Goal: Information Seeking & Learning: Learn about a topic

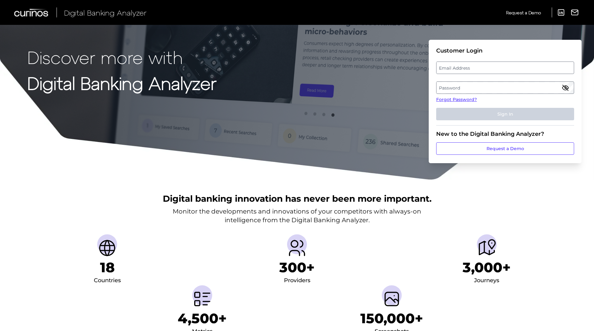
click at [456, 67] on label "Email Address" at bounding box center [504, 67] width 137 height 11
click at [456, 67] on input "email" at bounding box center [505, 67] width 138 height 12
type input "[PERSON_NAME][EMAIL_ADDRESS][PERSON_NAME][DOMAIN_NAME]"
click at [456, 86] on label "Password" at bounding box center [504, 87] width 137 height 11
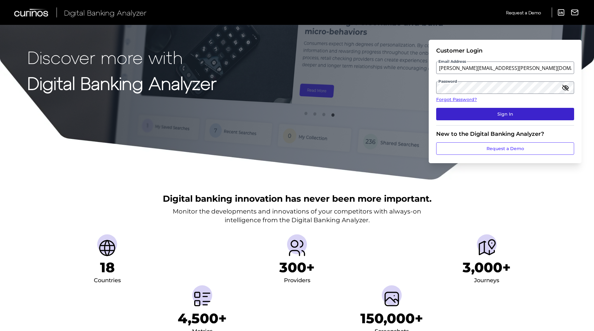
click at [478, 116] on button "Sign In" at bounding box center [505, 114] width 138 height 12
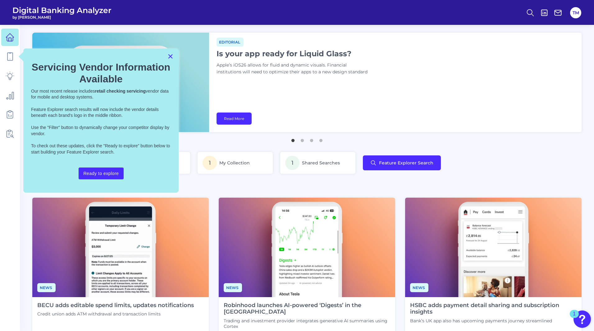
click at [172, 57] on button "×" at bounding box center [170, 56] width 6 height 10
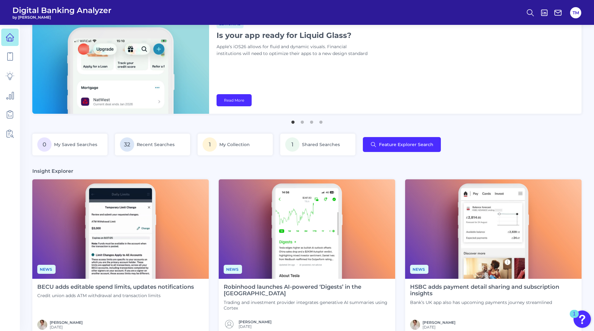
scroll to position [19, 0]
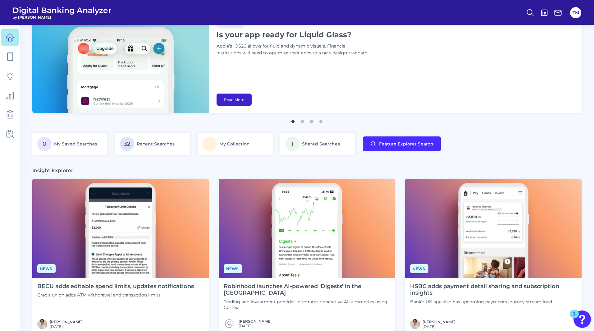
click at [234, 104] on link "Read More" at bounding box center [233, 99] width 35 height 12
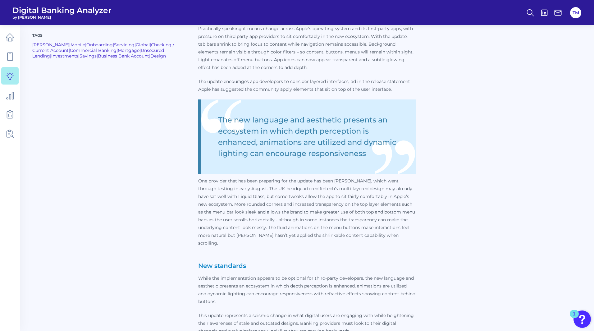
scroll to position [301, 0]
drag, startPoint x: 592, startPoint y: 116, endPoint x: 590, endPoint y: 121, distance: 5.0
click at [590, 121] on main "Back to Dashboard © 2025 Curinos. All rights reserved. Redistribution, sharing …" at bounding box center [297, 162] width 594 height 926
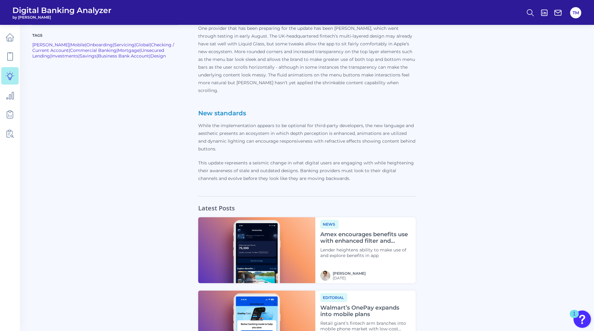
scroll to position [453, 0]
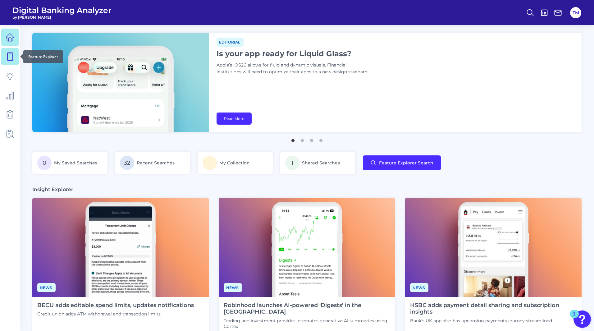
click at [7, 53] on icon at bounding box center [10, 56] width 9 height 9
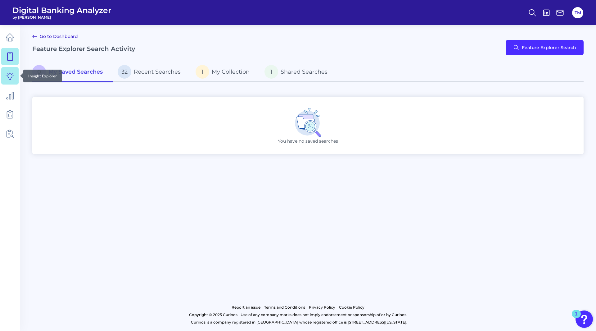
click at [13, 80] on link at bounding box center [9, 75] width 17 height 17
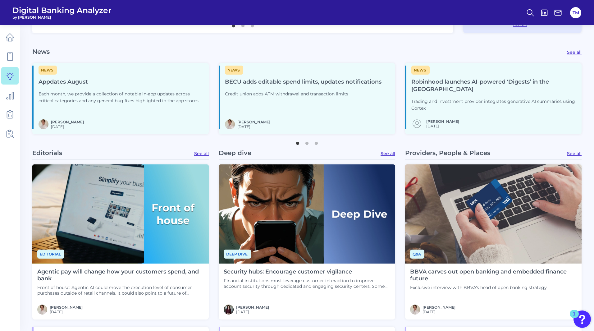
scroll to position [326, 0]
